Goal: Check status: Check status

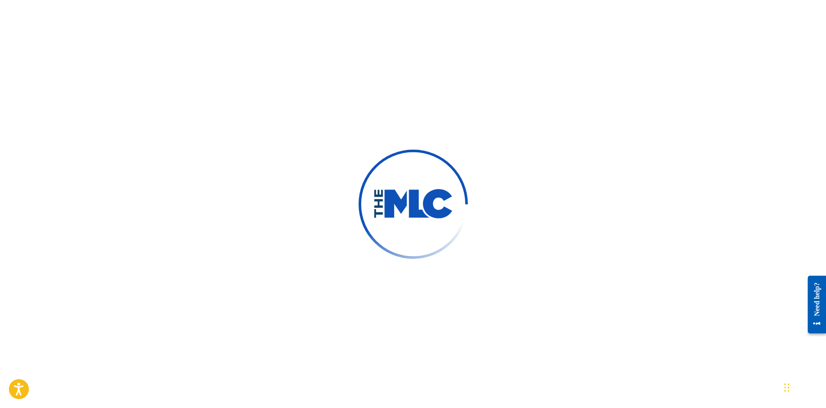
click at [575, 148] on div at bounding box center [413, 204] width 826 height 408
click at [390, 53] on div at bounding box center [413, 204] width 826 height 408
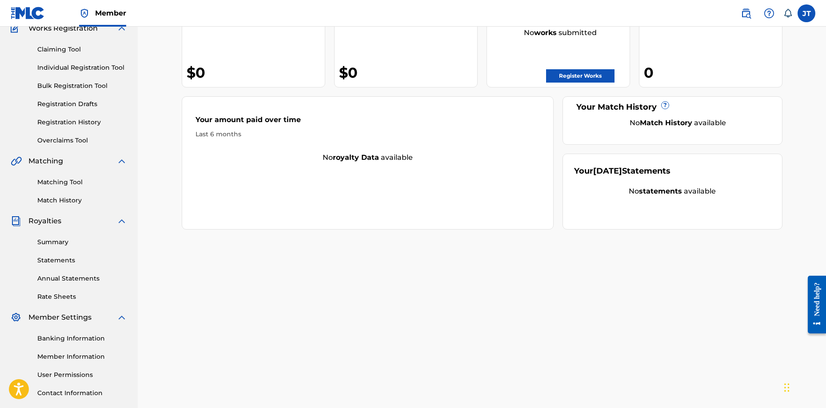
scroll to position [89, 0]
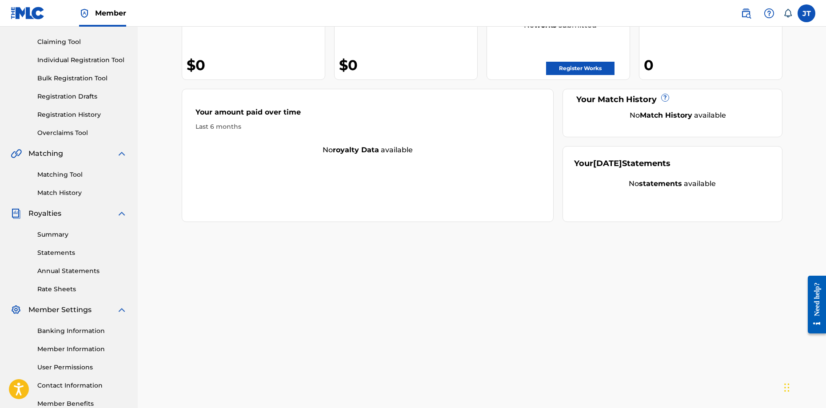
click at [61, 249] on link "Statements" at bounding box center [82, 252] width 90 height 9
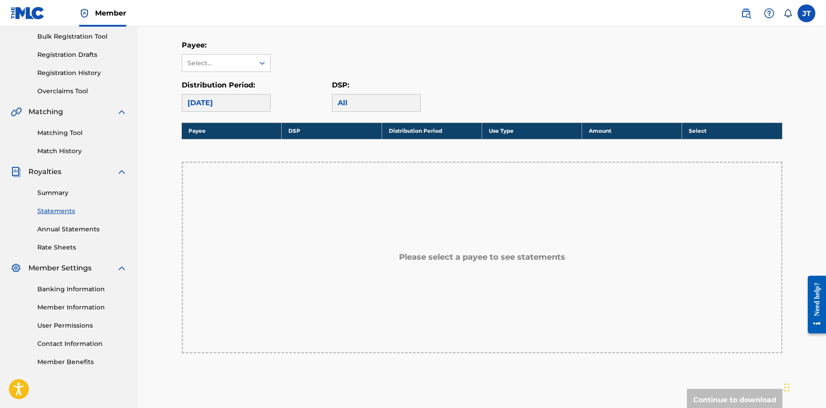
scroll to position [133, 0]
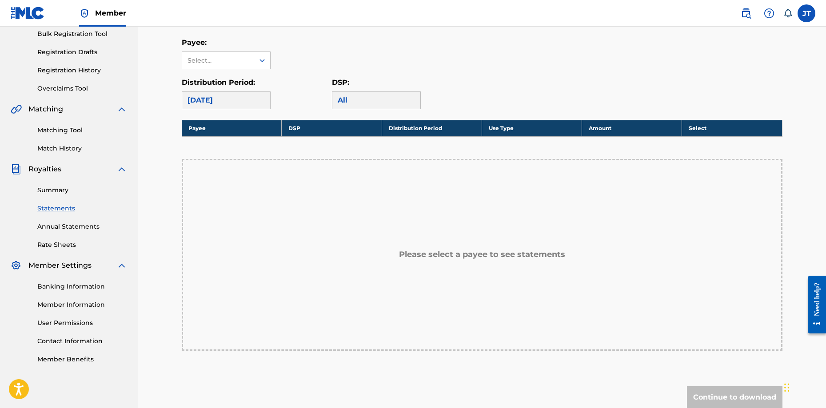
click at [55, 225] on link "Annual Statements" at bounding box center [82, 226] width 90 height 9
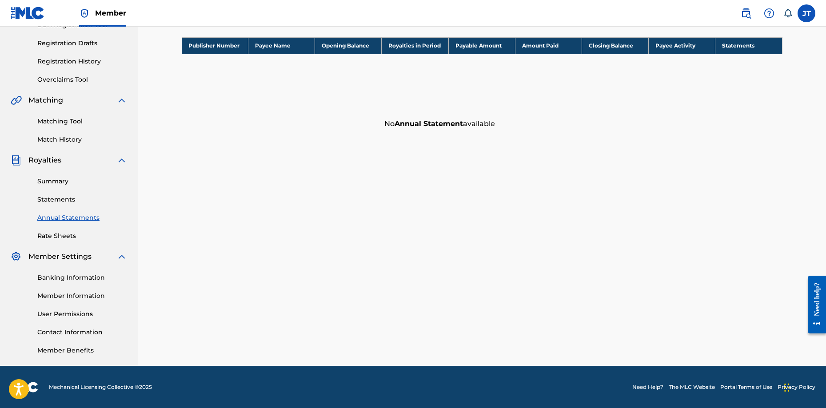
scroll to position [143, 0]
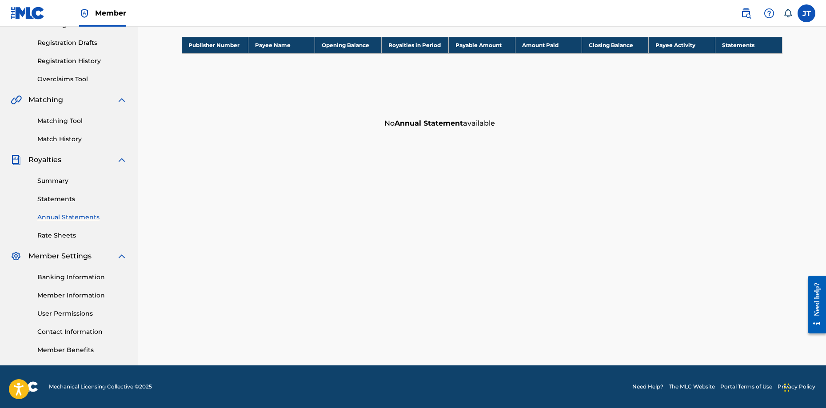
click at [65, 137] on link "Match History" at bounding box center [82, 139] width 90 height 9
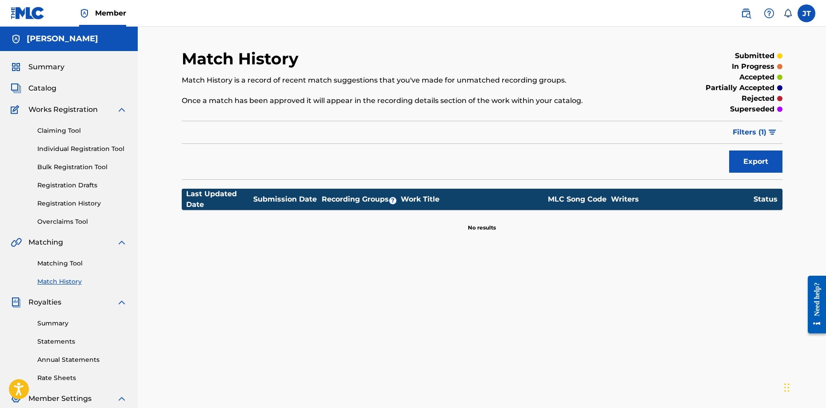
click at [67, 265] on link "Matching Tool" at bounding box center [82, 263] width 90 height 9
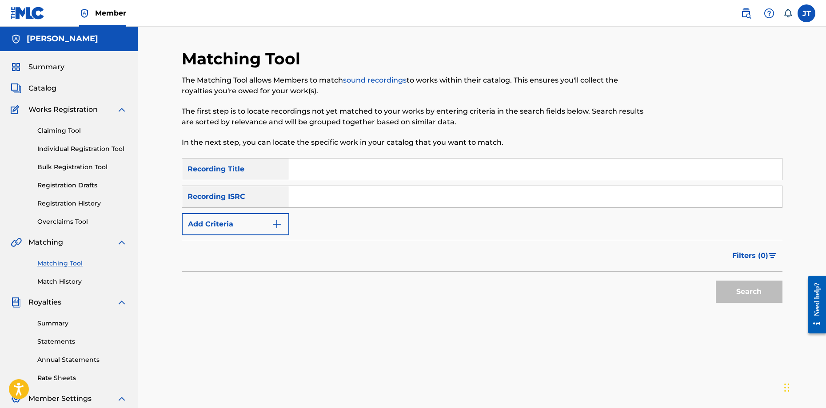
click at [70, 287] on div "Summary Catalog Works Registration Claiming Tool Individual Registration Tool B…" at bounding box center [69, 279] width 138 height 457
click at [70, 280] on link "Match History" at bounding box center [82, 281] width 90 height 9
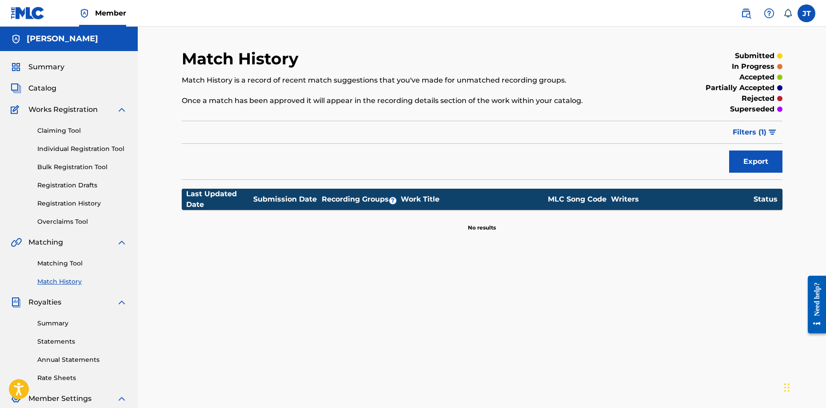
click at [64, 322] on link "Summary" at bounding box center [82, 323] width 90 height 9
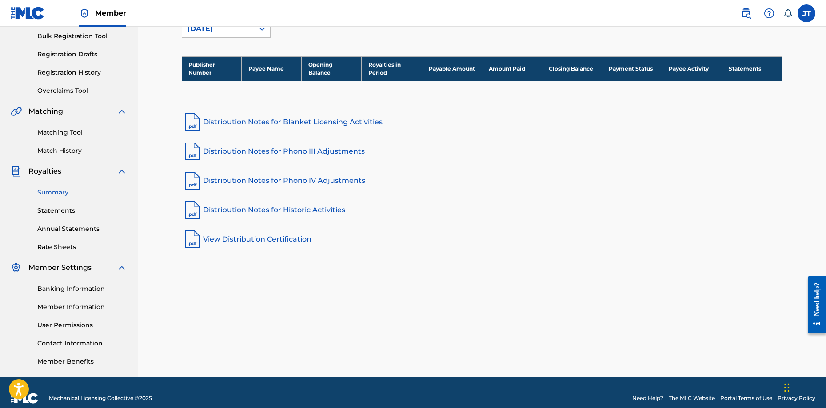
scroll to position [133, 0]
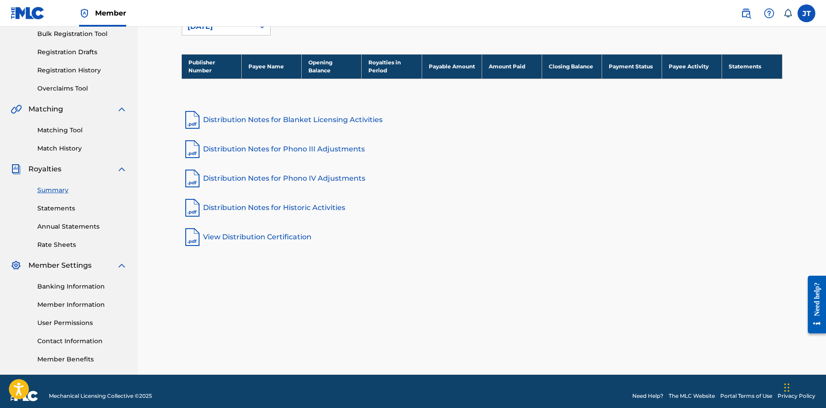
click at [57, 207] on link "Statements" at bounding box center [82, 208] width 90 height 9
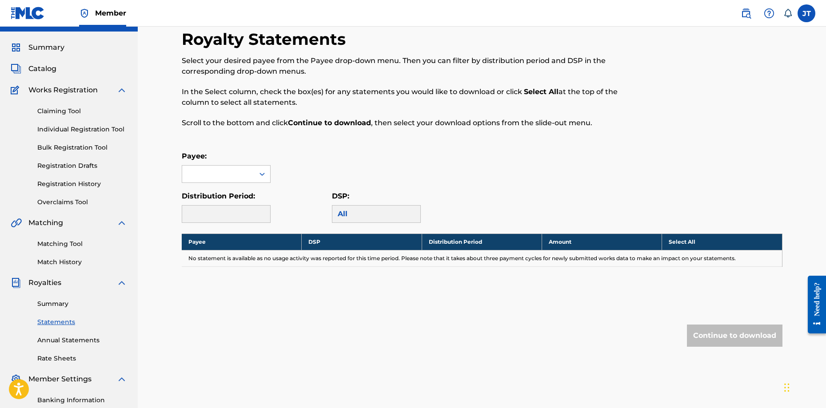
scroll to position [44, 0]
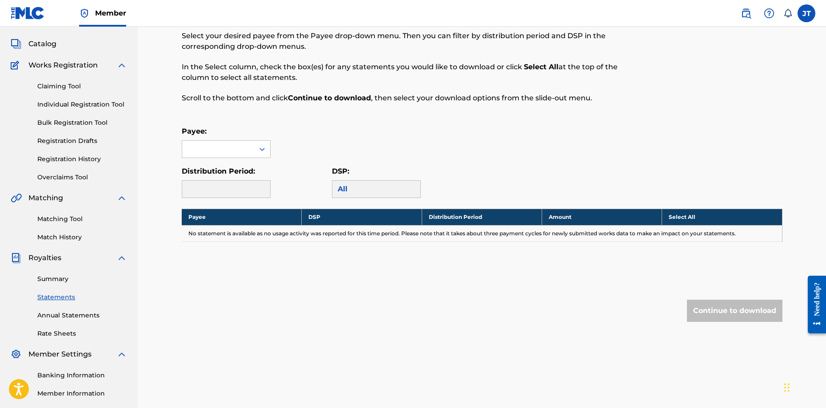
click at [68, 320] on link "Annual Statements" at bounding box center [82, 315] width 90 height 9
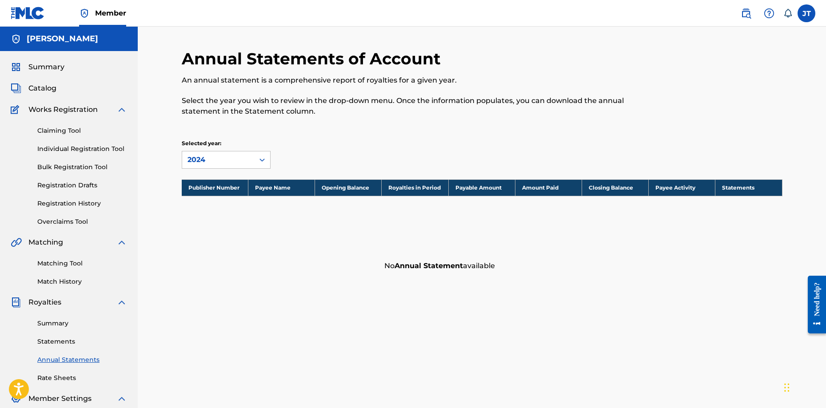
click at [78, 186] on link "Registration Drafts" at bounding box center [82, 185] width 90 height 9
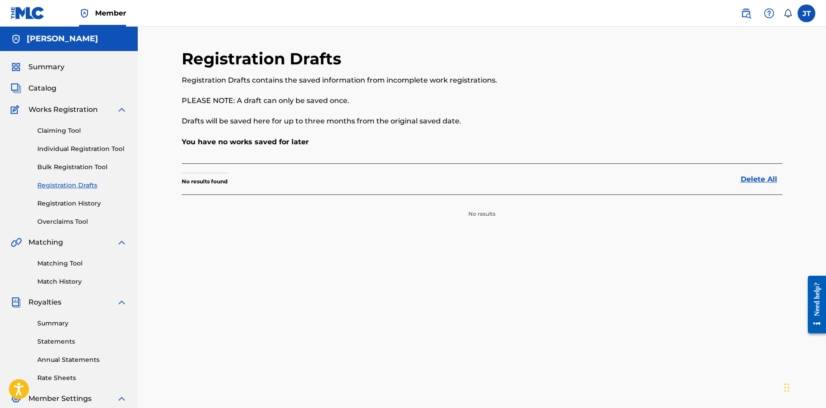
click at [85, 209] on div "Claiming Tool Individual Registration Tool Bulk Registration Tool Registration …" at bounding box center [69, 171] width 116 height 112
click at [86, 208] on link "Registration History" at bounding box center [82, 203] width 90 height 9
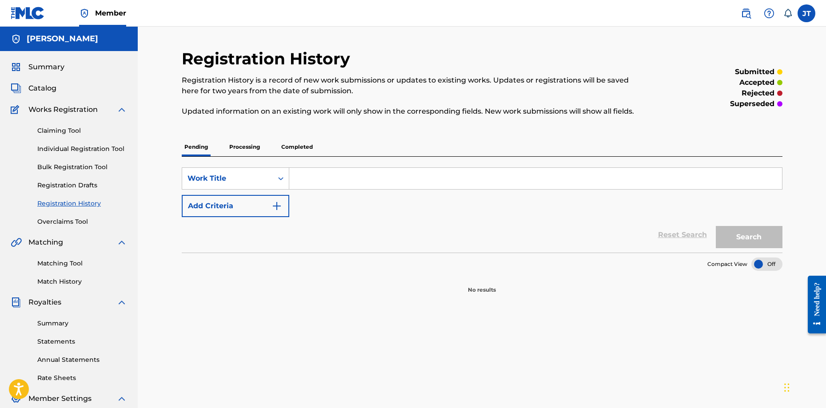
click at [244, 151] on p "Processing" at bounding box center [245, 147] width 36 height 19
click at [286, 146] on p "Completed" at bounding box center [297, 147] width 37 height 19
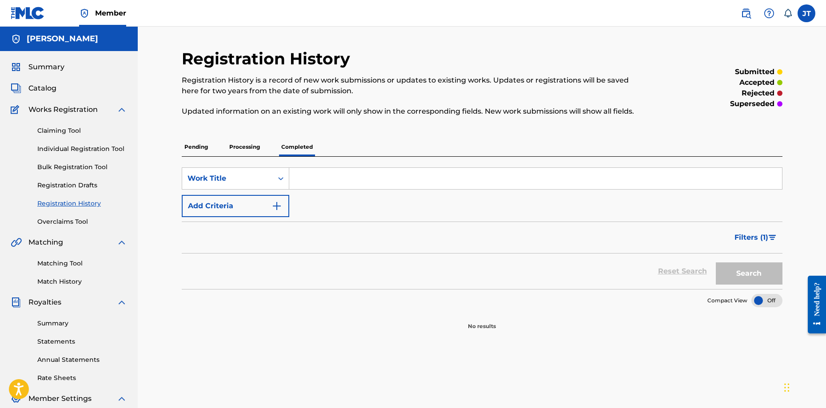
click at [234, 146] on p "Processing" at bounding box center [245, 147] width 36 height 19
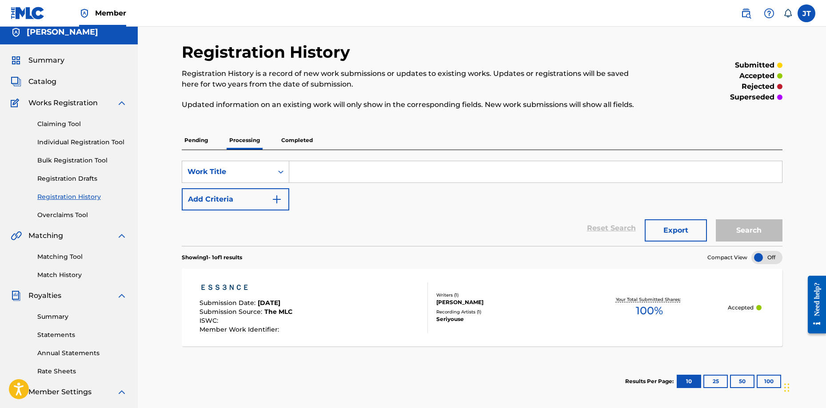
scroll to position [44, 0]
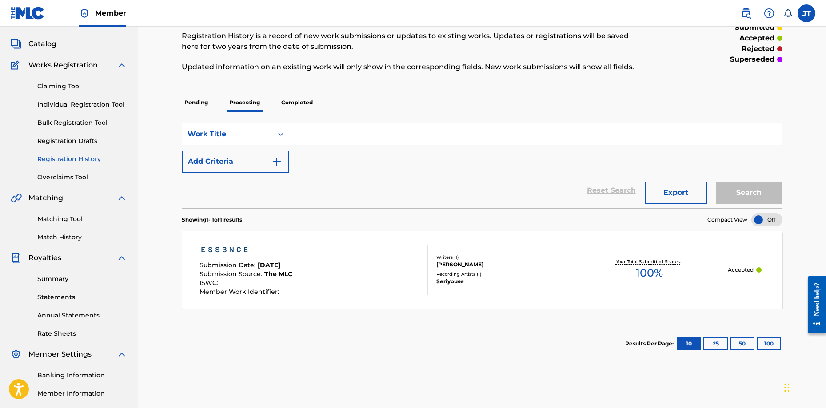
click at [65, 276] on link "Summary" at bounding box center [82, 279] width 90 height 9
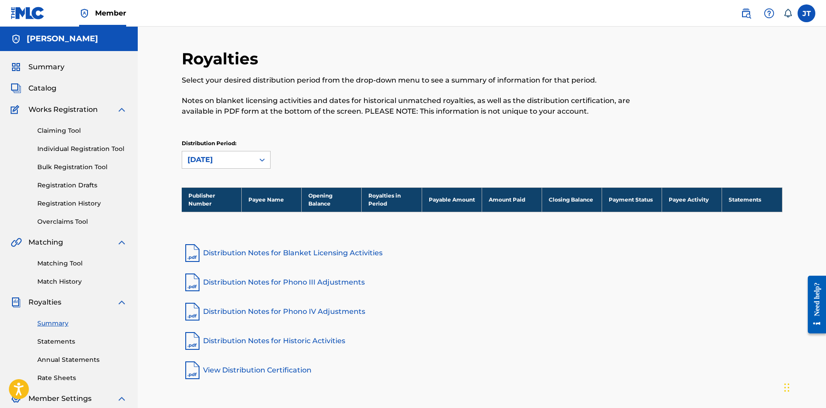
click at [78, 265] on link "Matching Tool" at bounding box center [82, 263] width 90 height 9
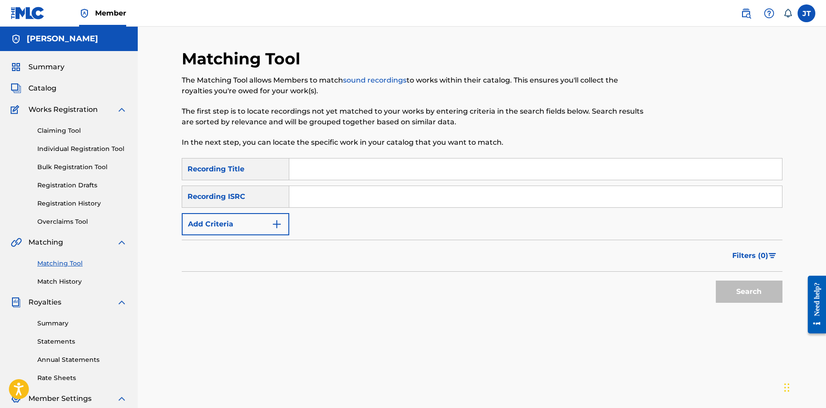
click at [58, 331] on div "Summary Statements Annual Statements Rate Sheets" at bounding box center [69, 345] width 116 height 75
click at [54, 350] on div "Summary Statements Annual Statements Rate Sheets" at bounding box center [69, 345] width 116 height 75
click at [56, 340] on link "Statements" at bounding box center [82, 341] width 90 height 9
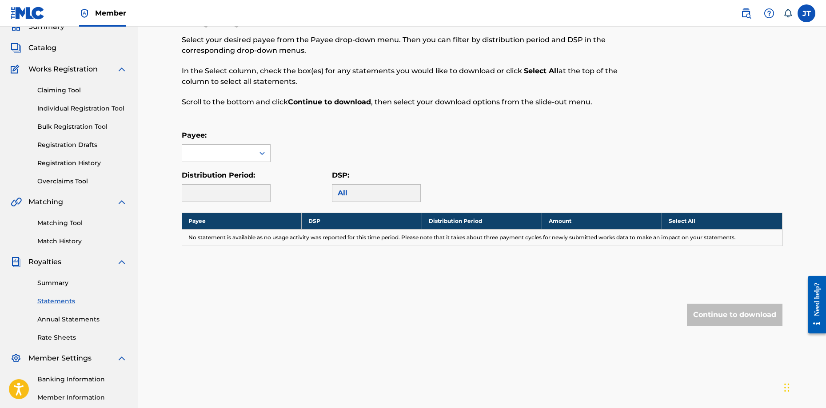
scroll to position [133, 0]
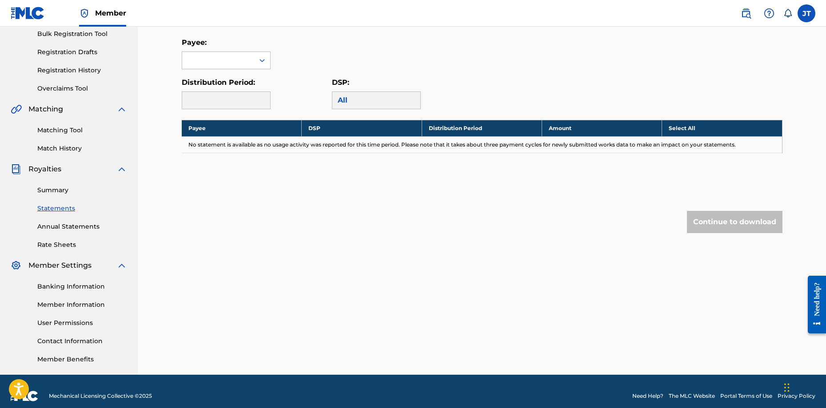
click at [61, 228] on link "Annual Statements" at bounding box center [82, 226] width 90 height 9
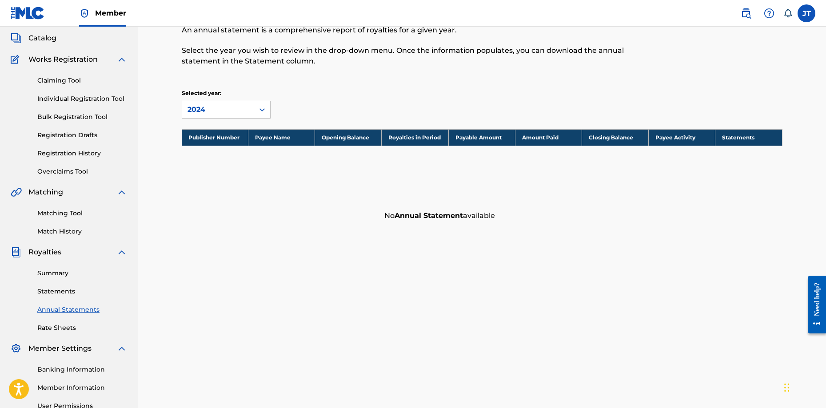
scroll to position [133, 0]
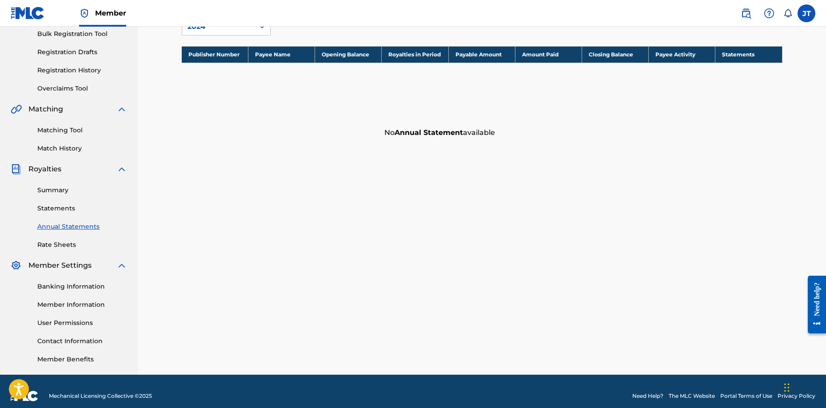
click at [56, 203] on div "Summary Statements Annual Statements Rate Sheets" at bounding box center [69, 212] width 116 height 75
click at [61, 214] on div "Summary Statements Annual Statements Rate Sheets" at bounding box center [69, 212] width 116 height 75
click at [61, 212] on link "Statements" at bounding box center [82, 208] width 90 height 9
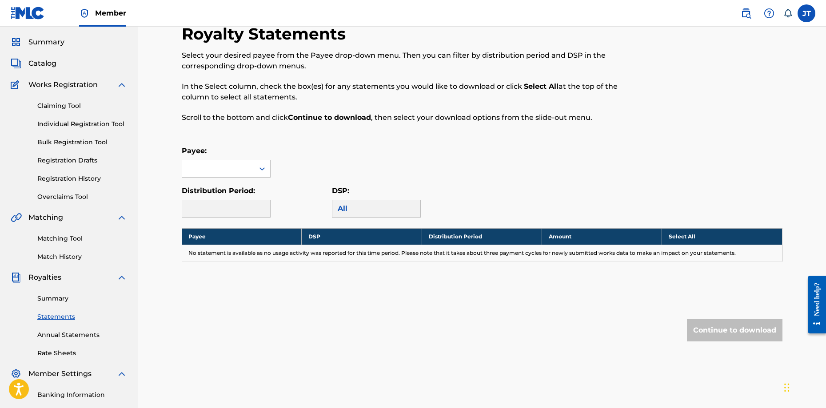
scroll to position [44, 0]
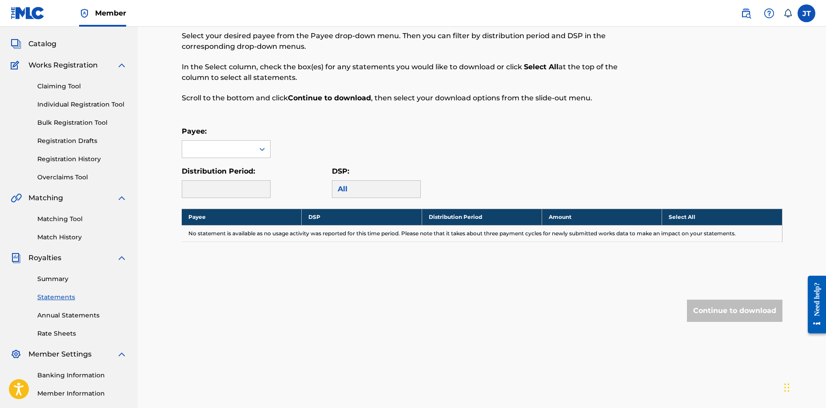
click at [67, 284] on div "Summary Statements Annual Statements Rate Sheets" at bounding box center [69, 301] width 116 height 75
click at [67, 278] on link "Summary" at bounding box center [82, 279] width 90 height 9
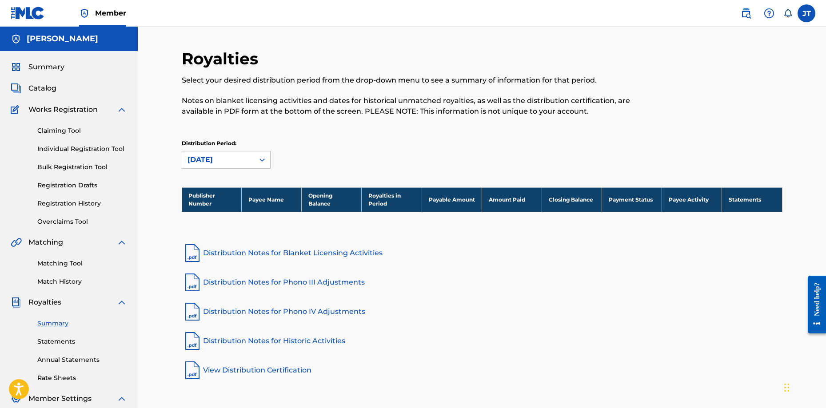
click at [84, 215] on div "Claiming Tool Individual Registration Tool Bulk Registration Tool Registration …" at bounding box center [69, 171] width 116 height 112
click at [80, 208] on link "Registration History" at bounding box center [82, 203] width 90 height 9
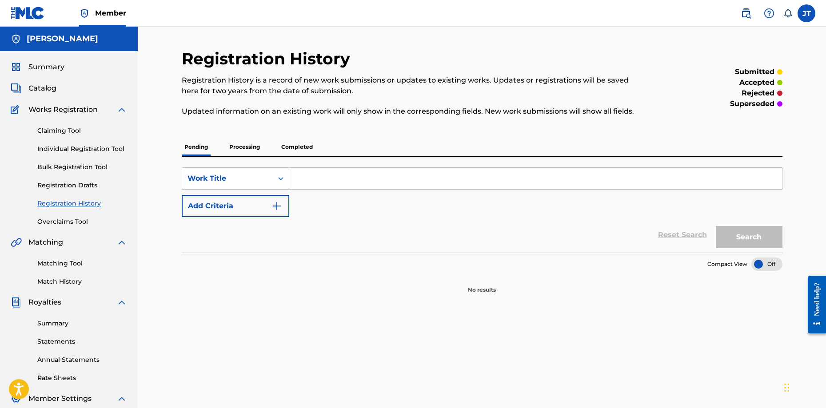
click at [277, 150] on div "Pending Processing Completed" at bounding box center [482, 147] width 601 height 19
click at [302, 156] on p "Completed" at bounding box center [297, 147] width 37 height 19
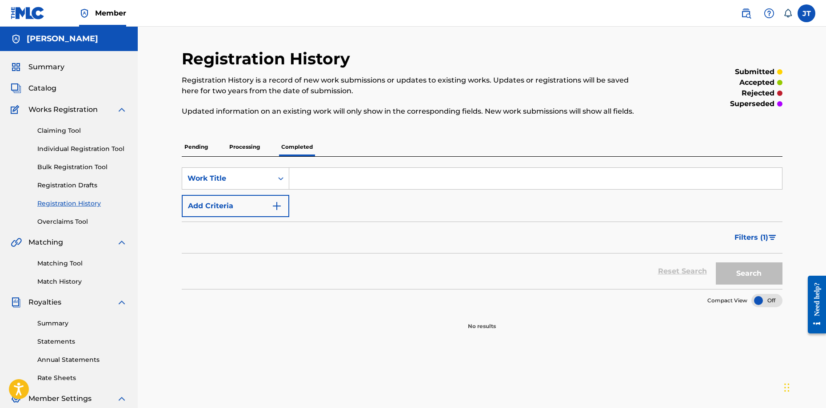
click at [251, 146] on p "Processing" at bounding box center [245, 147] width 36 height 19
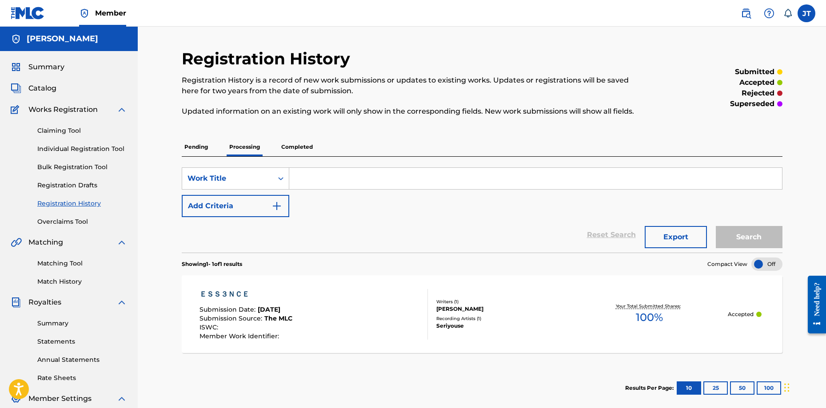
click at [297, 152] on p "Completed" at bounding box center [297, 147] width 37 height 19
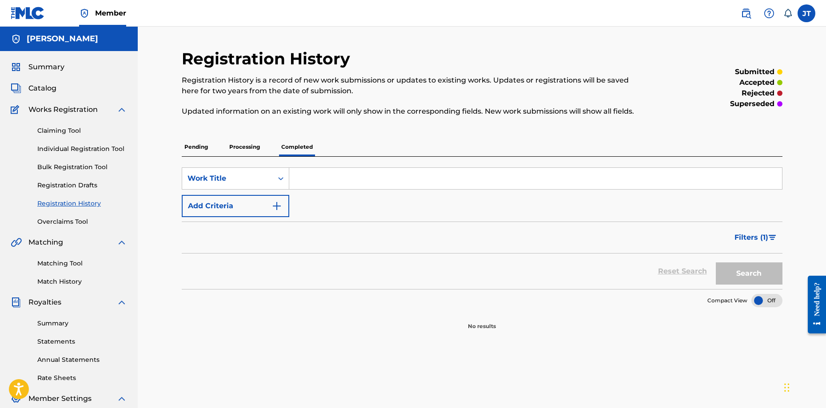
click at [256, 150] on p "Processing" at bounding box center [245, 147] width 36 height 19
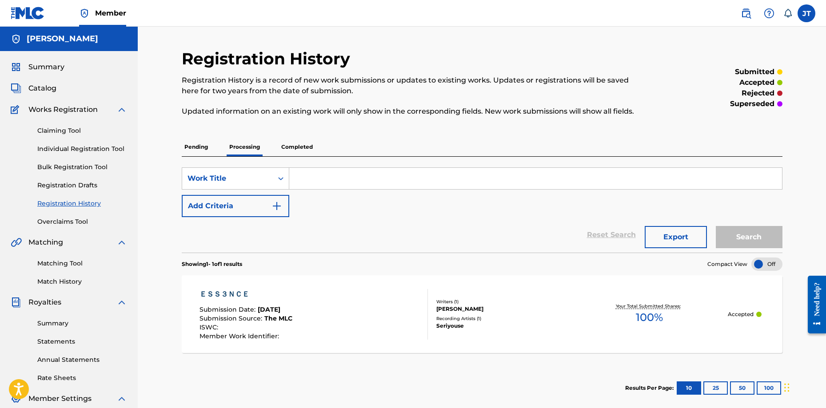
click at [302, 146] on p "Completed" at bounding box center [297, 147] width 37 height 19
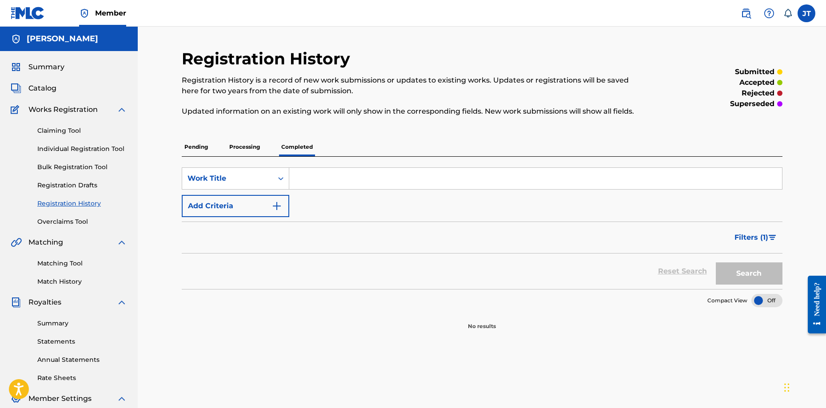
click at [243, 148] on p "Processing" at bounding box center [245, 147] width 36 height 19
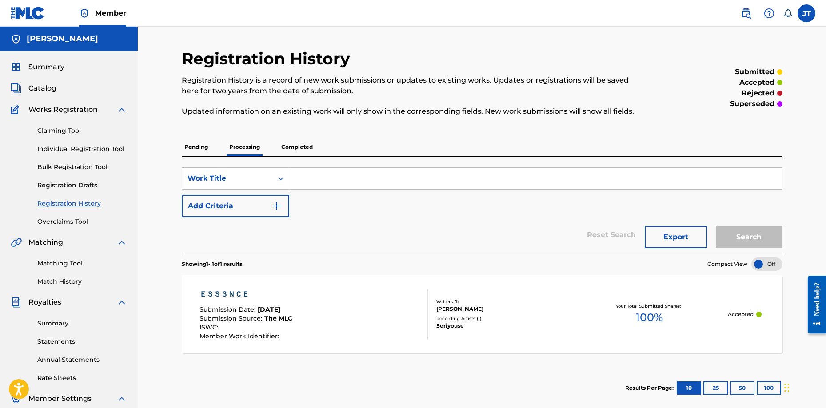
click at [236, 292] on div "ＥＳＳ３ＮＣＥ" at bounding box center [246, 294] width 93 height 11
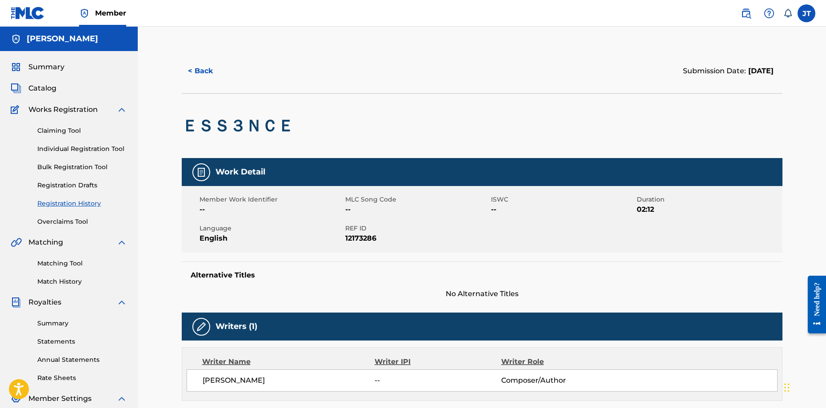
click at [205, 72] on button "< Back" at bounding box center [208, 71] width 53 height 22
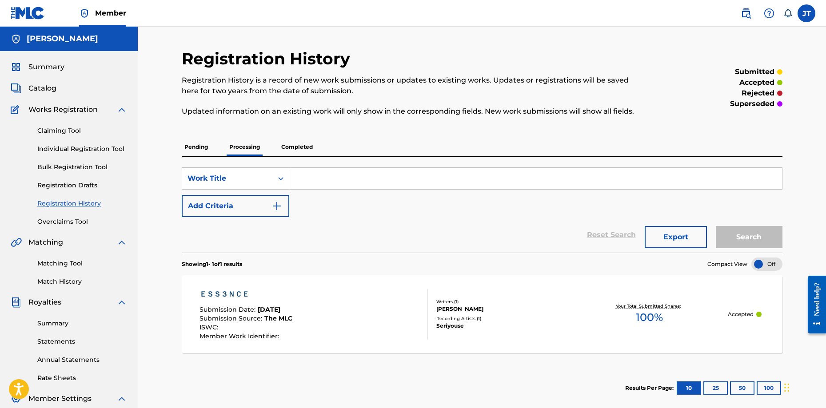
click at [56, 92] on span "Catalog" at bounding box center [42, 88] width 28 height 11
